Goal: Communication & Community: Ask a question

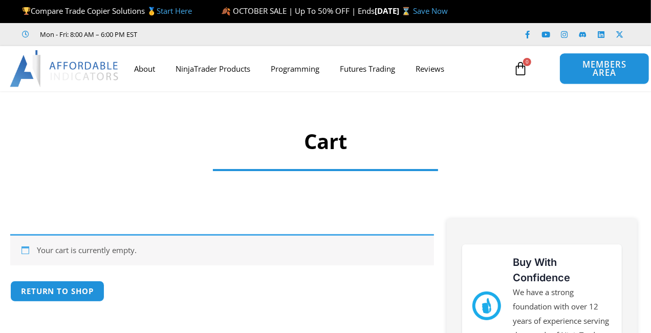
click at [599, 72] on span "MEMBERS AREA" at bounding box center [604, 68] width 67 height 17
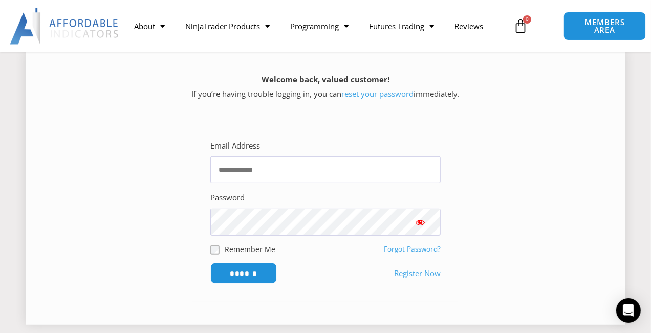
scroll to position [204, 0]
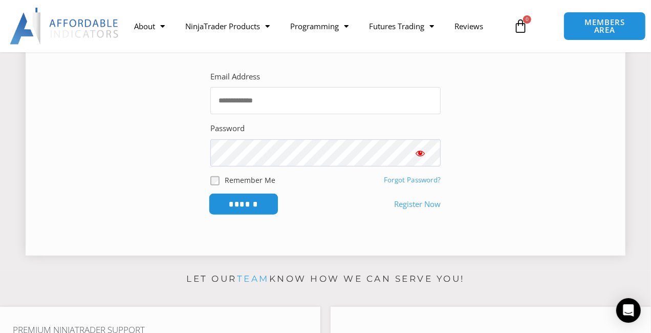
type input "**********"
click at [242, 201] on input "******" at bounding box center [244, 204] width 70 height 22
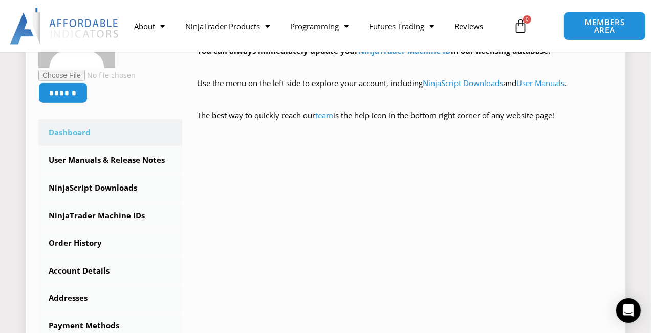
scroll to position [255, 0]
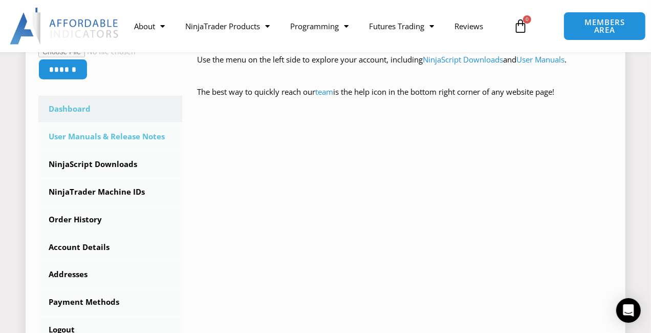
click at [118, 134] on link "User Manuals & Release Notes" at bounding box center [110, 136] width 144 height 27
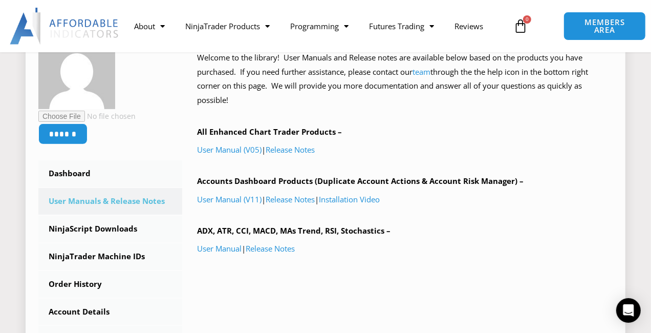
scroll to position [204, 0]
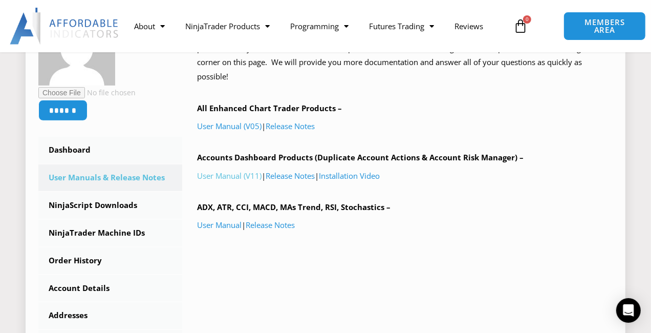
click at [230, 175] on link "User Manual (V11)" at bounding box center [230, 175] width 65 height 10
click at [632, 313] on icon "Open Intercom Messenger" at bounding box center [629, 310] width 12 height 13
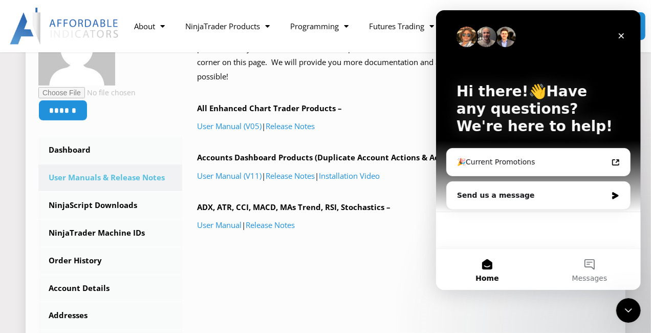
scroll to position [0, 0]
click at [512, 201] on div "Send us a message" at bounding box center [537, 195] width 183 height 27
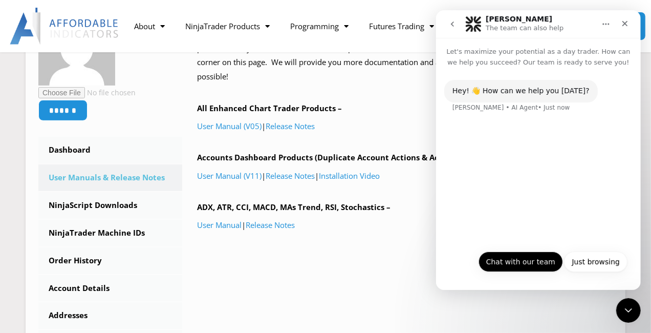
click at [506, 268] on button "Chat with our team" at bounding box center [520, 261] width 84 height 20
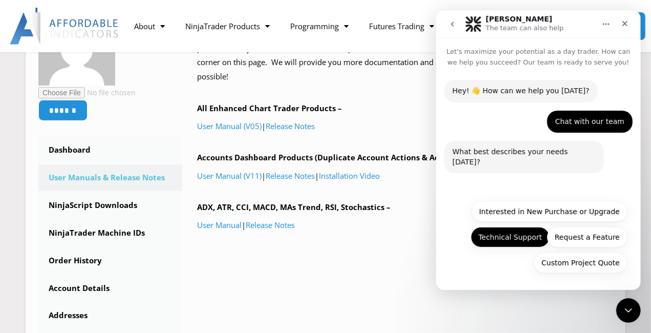
click at [497, 230] on button "Technical Support" at bounding box center [509, 237] width 79 height 20
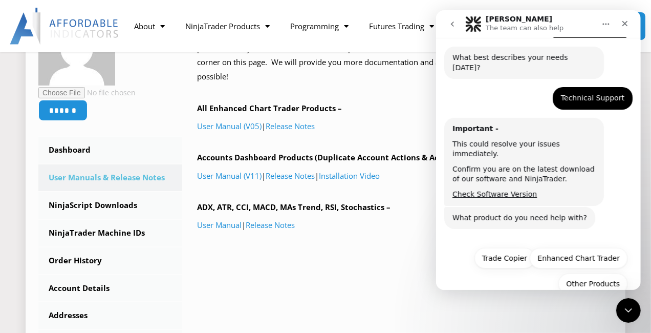
scroll to position [95, 0]
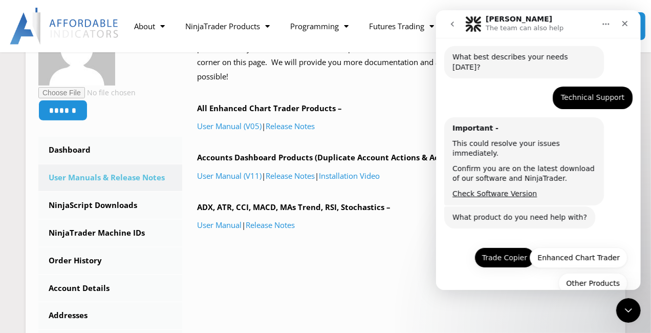
click at [491, 247] on button "Trade Copier" at bounding box center [504, 257] width 60 height 20
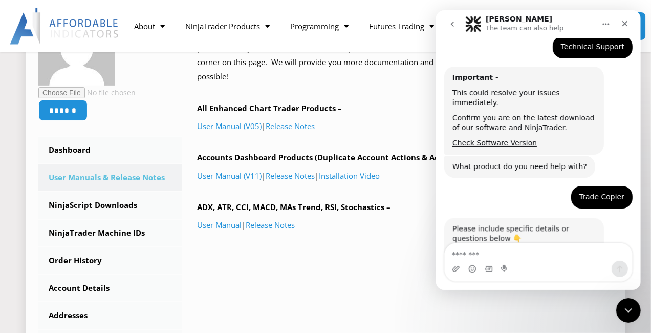
scroll to position [183, 0]
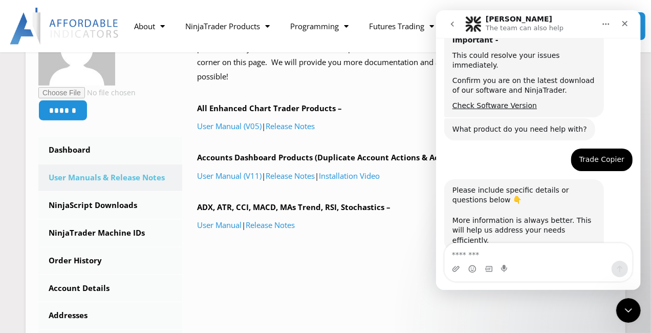
click at [524, 261] on div "Intercom messenger" at bounding box center [537, 269] width 187 height 16
click at [523, 252] on textarea "Message…" at bounding box center [537, 251] width 187 height 17
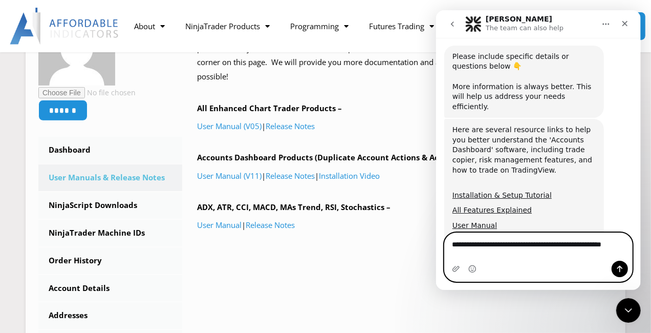
scroll to position [326, 0]
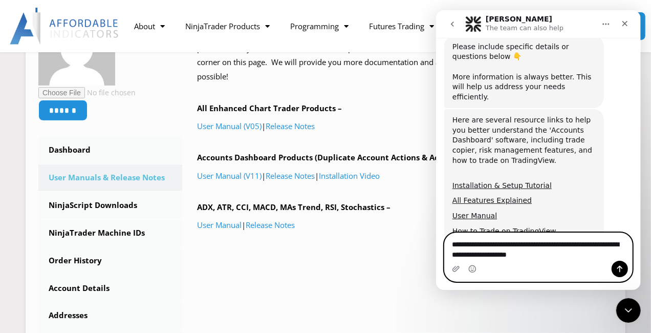
type textarea "**********"
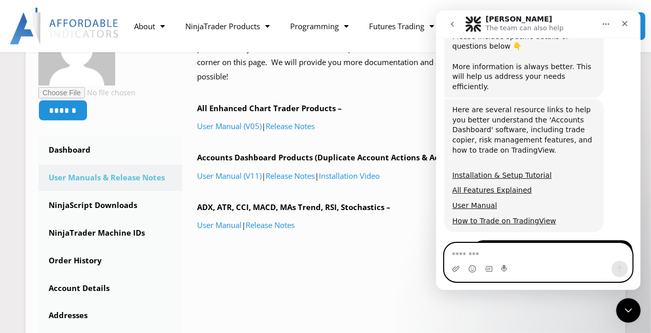
scroll to position [388, 0]
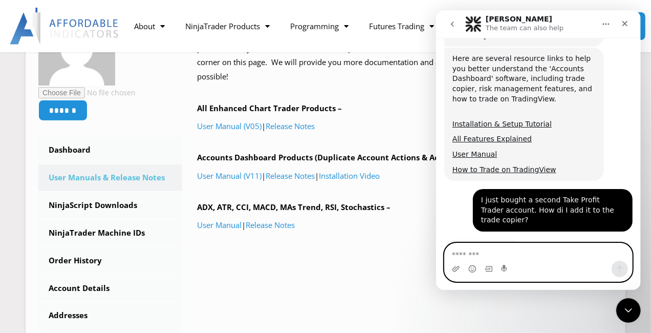
click at [501, 257] on textarea "Message…" at bounding box center [537, 251] width 187 height 17
click at [519, 259] on textarea "Message…" at bounding box center [537, 251] width 187 height 17
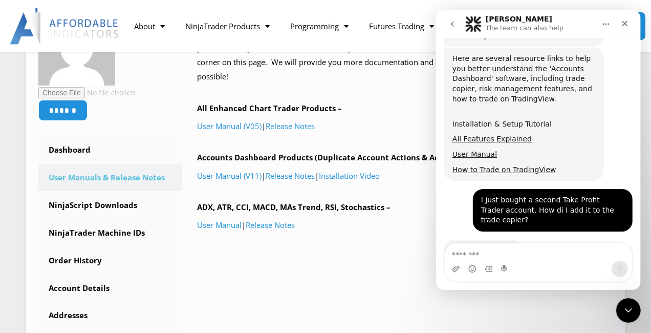
click at [492, 120] on link "Installation & Setup Tutorial" at bounding box center [501, 124] width 99 height 8
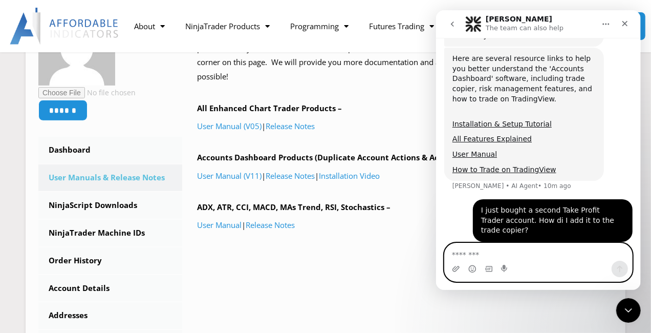
click at [515, 250] on textarea "Message…" at bounding box center [537, 251] width 187 height 17
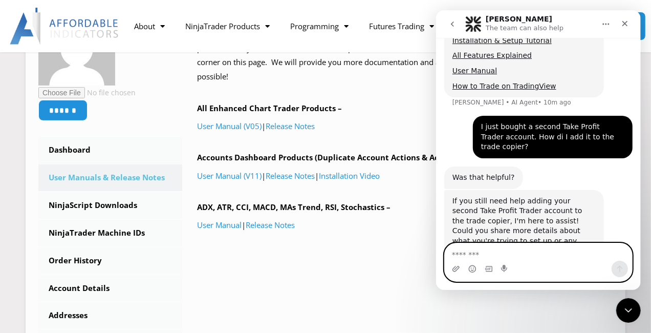
click at [509, 259] on textarea "Message…" at bounding box center [537, 251] width 187 height 17
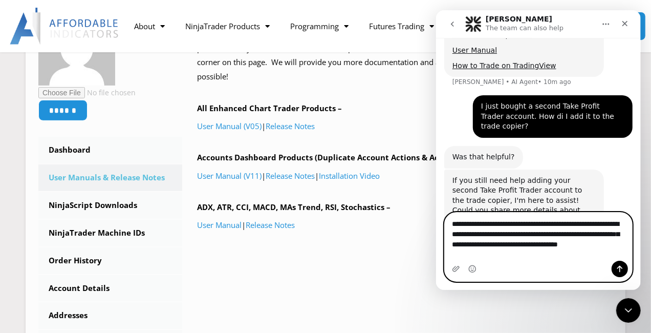
scroll to position [502, 0]
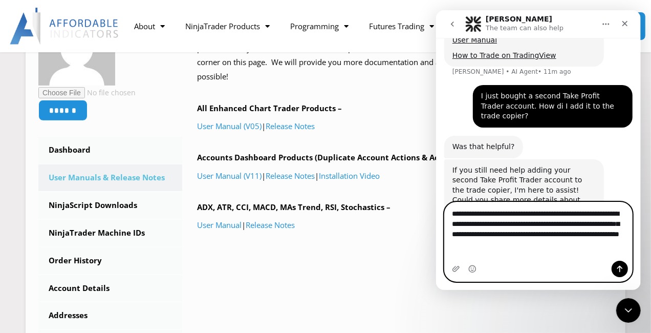
type textarea "**********"
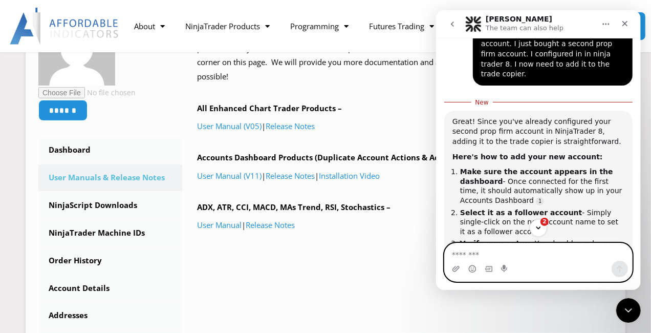
scroll to position [743, 0]
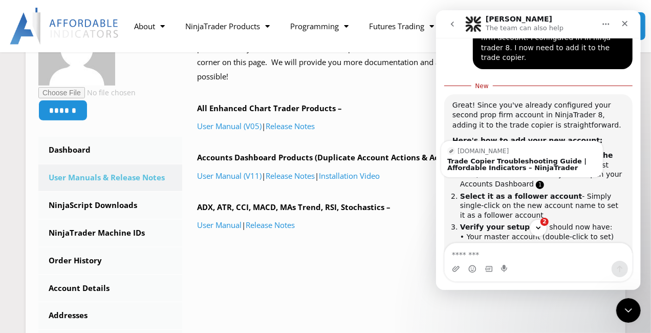
click at [536, 181] on link "Source reference 135036384:" at bounding box center [540, 185] width 8 height 8
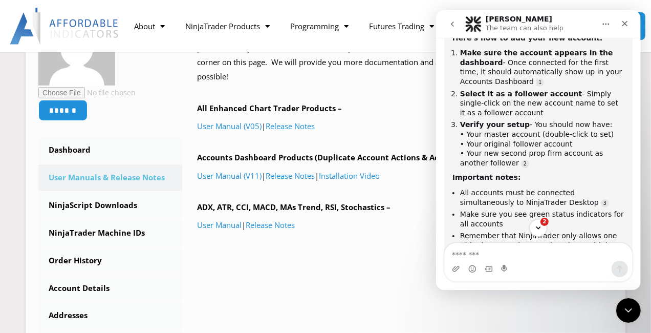
scroll to position [889, 0]
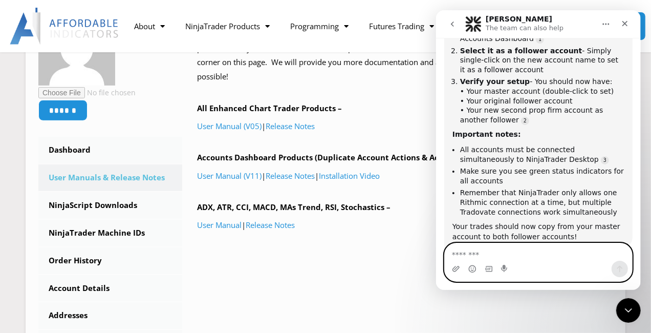
click at [530, 258] on textarea "Message…" at bounding box center [537, 251] width 187 height 17
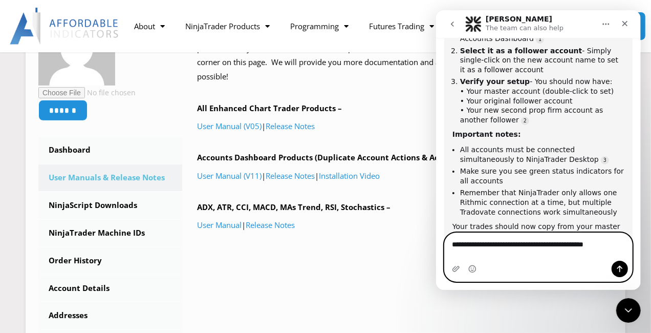
type textarea "**********"
click at [526, 250] on textarea "**********" at bounding box center [537, 241] width 187 height 17
click at [620, 268] on icon "Send a message…" at bounding box center [619, 269] width 8 height 8
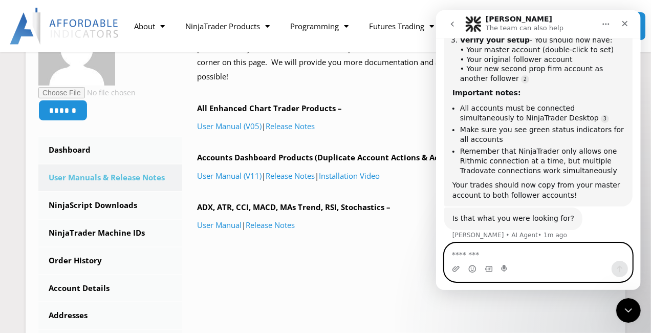
scroll to position [946, 0]
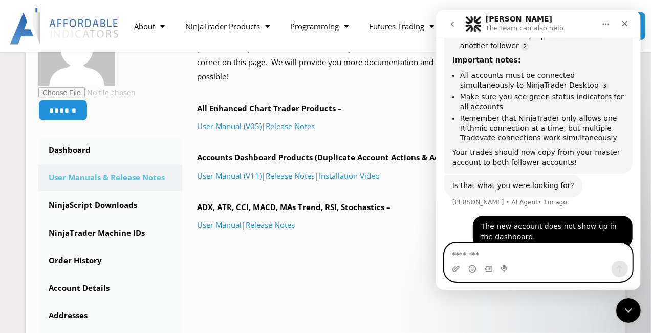
click at [499, 252] on textarea "Message…" at bounding box center [537, 251] width 187 height 17
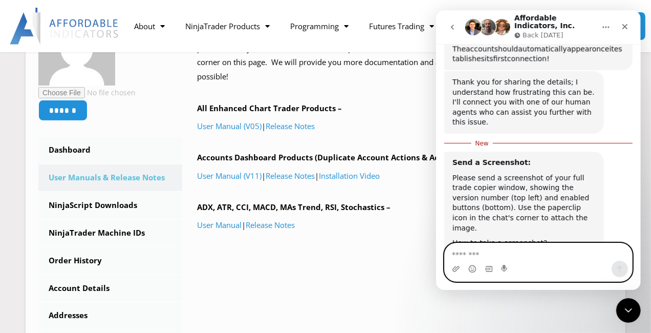
scroll to position [1419, 0]
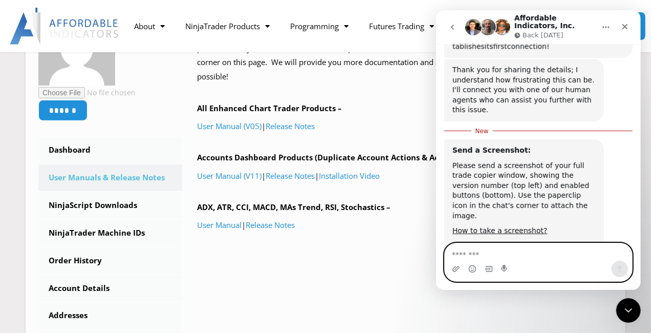
click at [564, 253] on textarea "Message…" at bounding box center [537, 251] width 187 height 17
click at [493, 254] on textarea "Message…" at bounding box center [537, 251] width 187 height 17
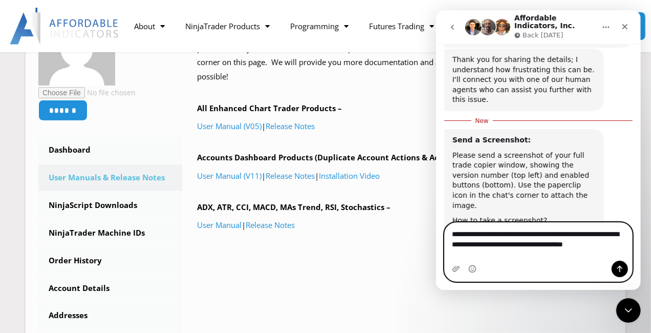
scroll to position [1439, 0]
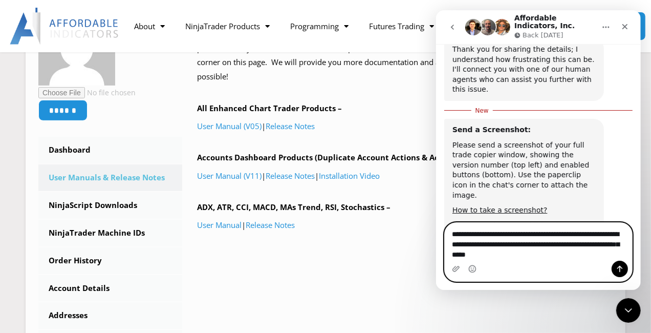
type textarea "**********"
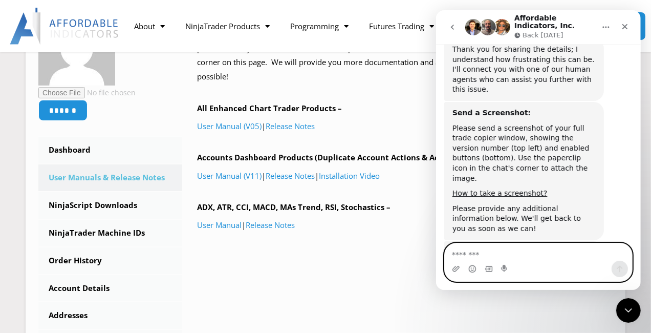
scroll to position [1462, 0]
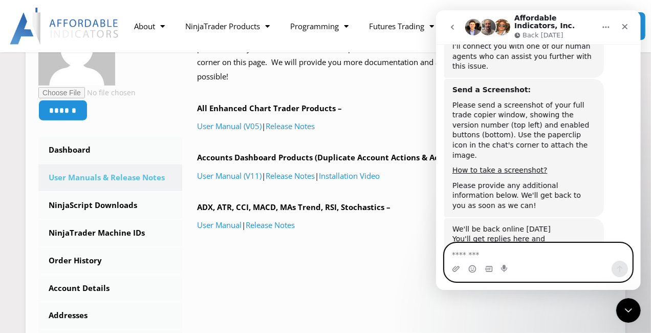
click at [563, 254] on textarea "Message…" at bounding box center [537, 251] width 187 height 17
type textarea "**********"
